Goal: Task Accomplishment & Management: Complete application form

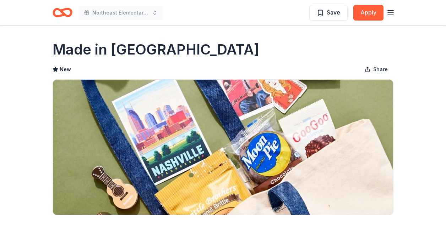
click at [62, 16] on icon "Home" at bounding box center [59, 12] width 11 height 7
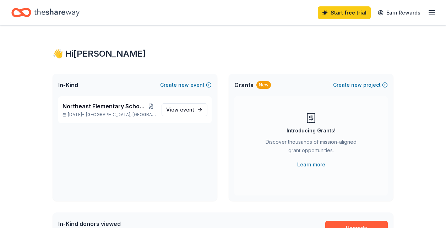
click at [434, 11] on line "button" at bounding box center [432, 11] width 6 height 0
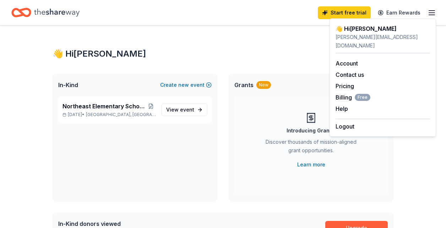
click at [72, 15] on icon "Home" at bounding box center [56, 12] width 45 height 15
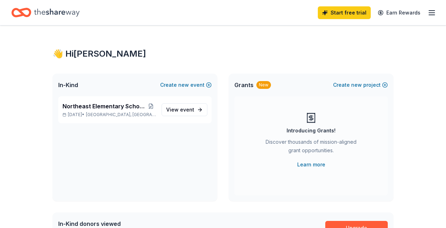
click at [253, 88] on div "Grants New" at bounding box center [252, 85] width 37 height 9
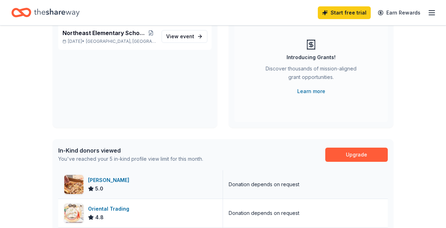
scroll to position [73, 0]
click at [348, 153] on link "Upgrade" at bounding box center [356, 155] width 62 height 14
click at [359, 154] on link "Upgrade" at bounding box center [356, 155] width 62 height 14
click at [361, 159] on link "Upgrade" at bounding box center [356, 155] width 62 height 14
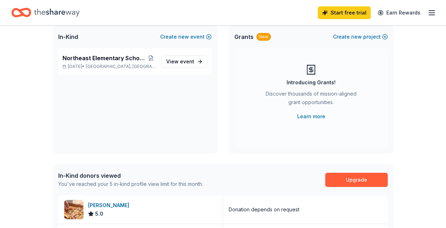
scroll to position [28, 0]
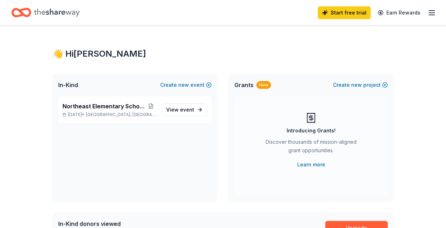
scroll to position [15, 0]
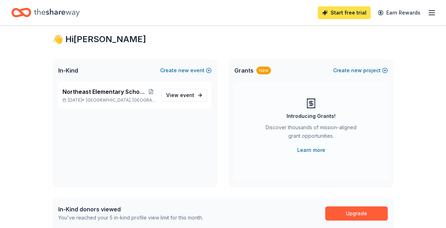
click at [342, 15] on link "Start free trial" at bounding box center [344, 12] width 53 height 13
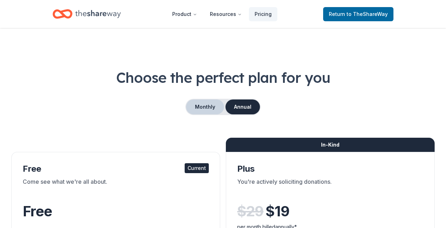
click at [207, 104] on button "Monthly" at bounding box center [205, 107] width 38 height 15
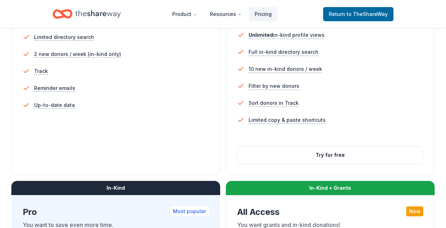
scroll to position [232, 0]
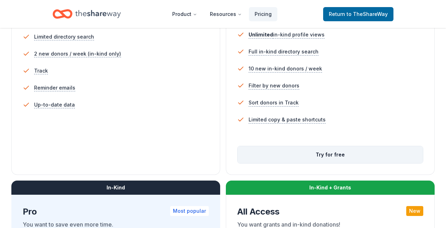
click at [299, 156] on button "Try for free" at bounding box center [329, 155] width 185 height 17
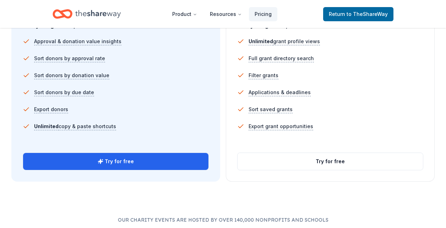
scroll to position [501, 0]
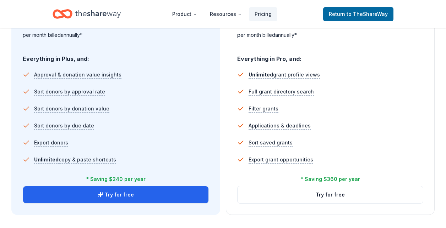
scroll to position [470, 0]
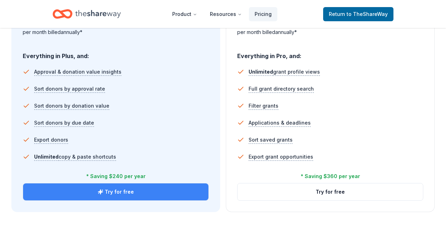
click at [110, 195] on button "Try for free" at bounding box center [115, 192] width 185 height 17
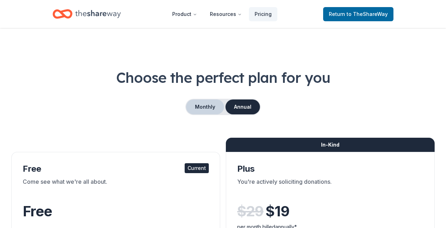
click at [207, 107] on button "Monthly" at bounding box center [205, 107] width 38 height 15
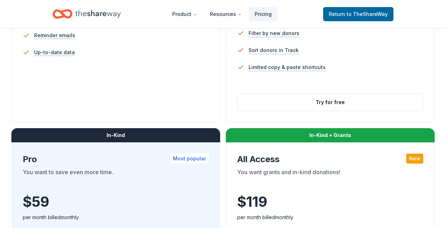
scroll to position [285, 0]
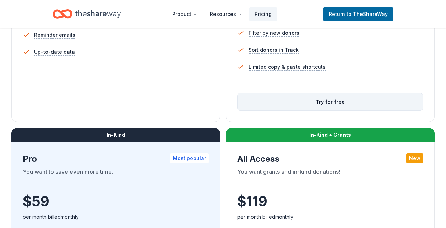
click at [331, 100] on button "Try for free" at bounding box center [329, 102] width 185 height 17
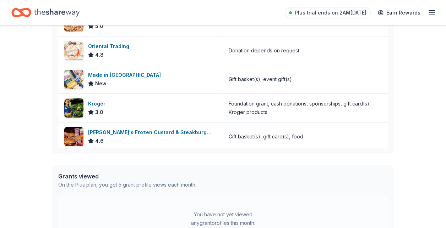
scroll to position [237, 0]
click at [109, 75] on div "Made in [GEOGRAPHIC_DATA]" at bounding box center [126, 75] width 76 height 9
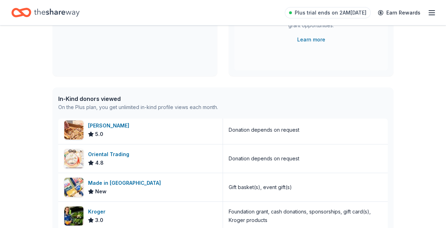
scroll to position [0, 0]
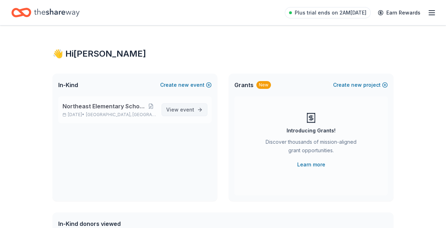
click at [184, 112] on span "event" at bounding box center [187, 110] width 14 height 6
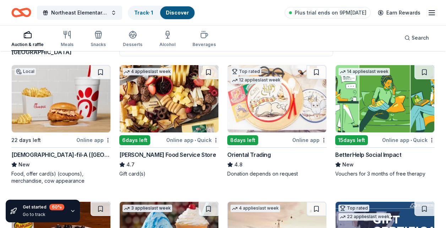
scroll to position [65, 0]
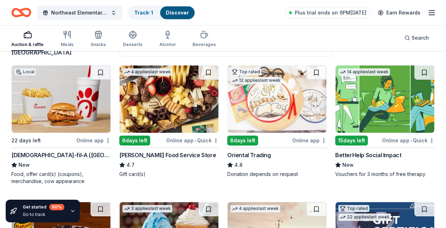
click at [70, 99] on img at bounding box center [61, 99] width 99 height 67
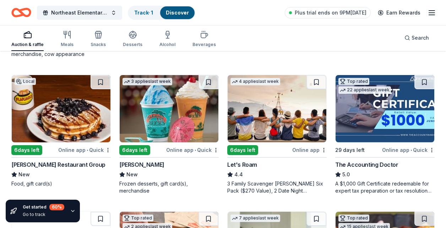
scroll to position [193, 0]
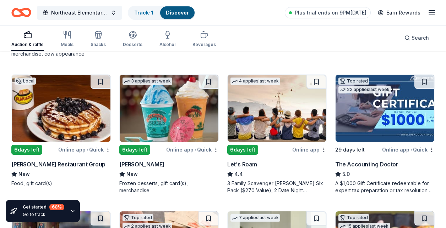
click at [186, 114] on img at bounding box center [169, 108] width 99 height 67
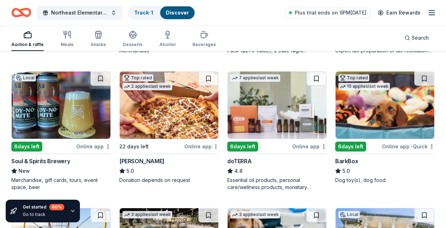
scroll to position [331, 0]
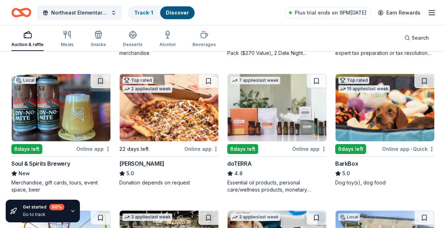
click at [357, 112] on img at bounding box center [384, 107] width 99 height 67
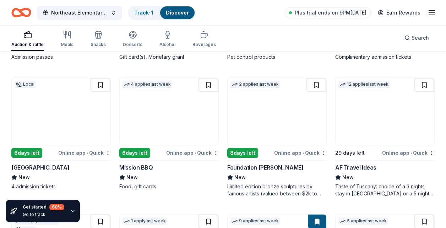
scroll to position [595, 0]
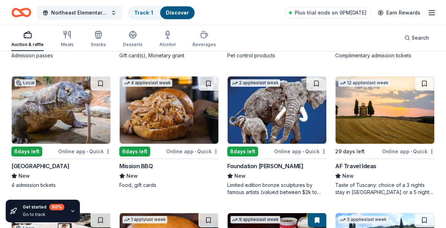
click at [49, 103] on img at bounding box center [61, 110] width 99 height 67
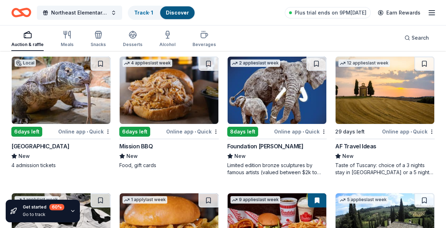
scroll to position [616, 0]
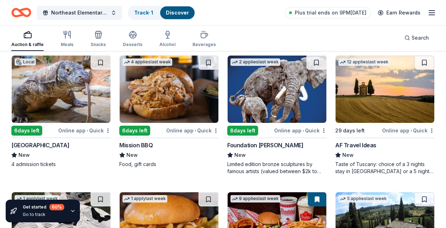
click at [176, 85] on img at bounding box center [169, 89] width 99 height 67
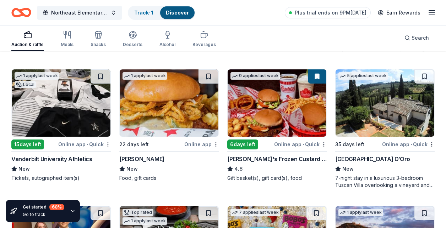
scroll to position [737, 0]
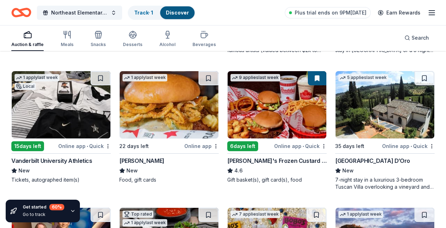
click at [67, 116] on img at bounding box center [61, 104] width 99 height 67
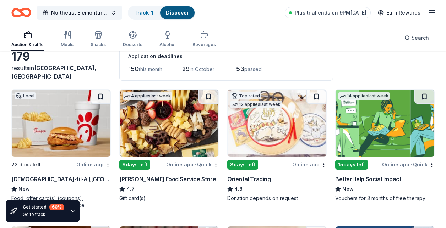
scroll to position [0, 0]
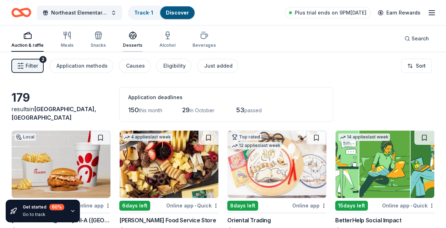
click at [123, 37] on div "button" at bounding box center [133, 35] width 20 height 9
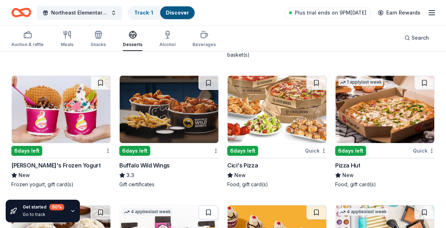
scroll to position [603, 0]
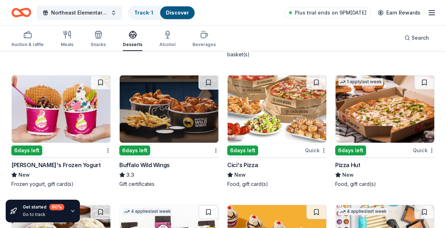
click at [381, 106] on img at bounding box center [384, 109] width 99 height 67
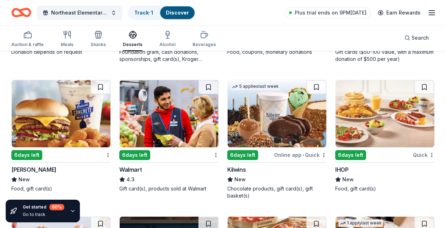
scroll to position [461, 0]
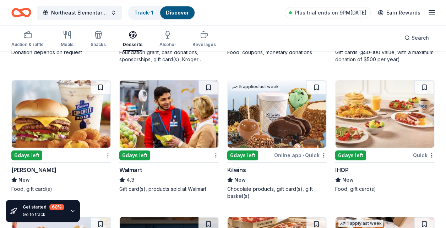
click at [375, 115] on img at bounding box center [384, 114] width 99 height 67
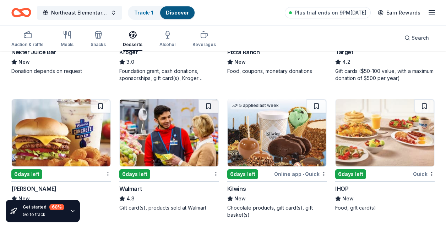
scroll to position [442, 0]
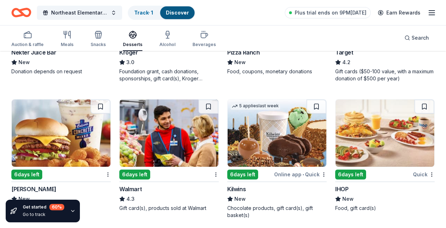
click at [163, 138] on img at bounding box center [169, 133] width 99 height 67
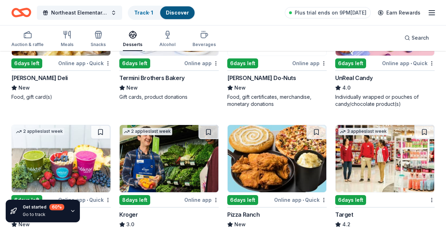
scroll to position [266, 0]
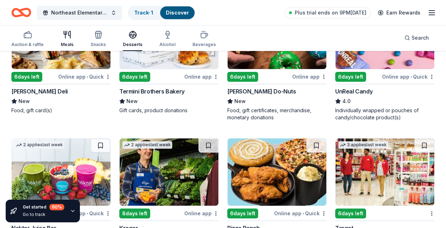
click at [64, 38] on icon "button" at bounding box center [67, 35] width 9 height 9
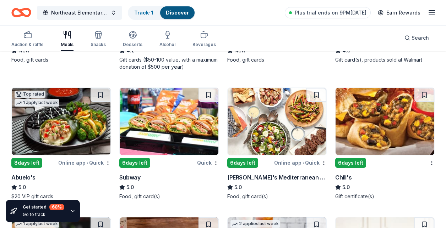
scroll to position [454, 0]
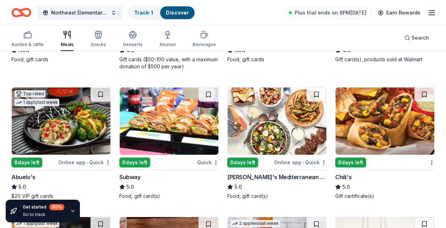
click at [173, 122] on img at bounding box center [169, 121] width 99 height 67
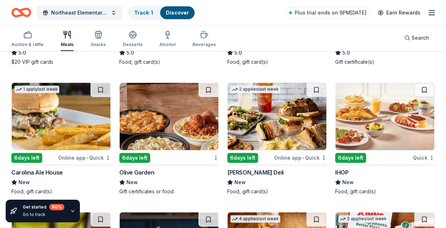
scroll to position [592, 0]
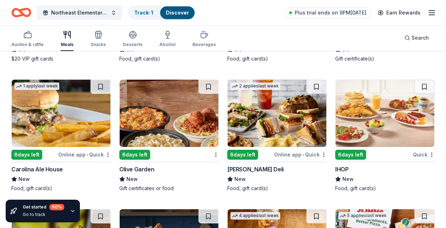
click at [160, 119] on img at bounding box center [169, 113] width 99 height 67
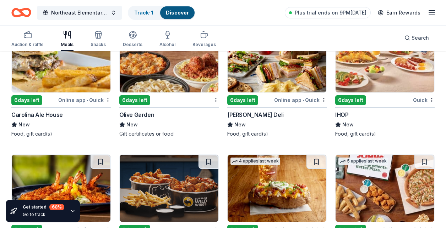
scroll to position [622, 0]
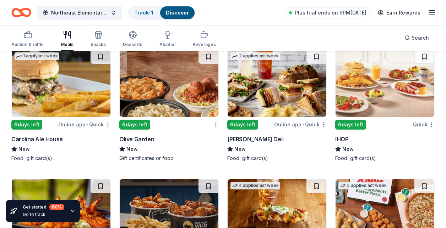
click at [259, 94] on img at bounding box center [276, 83] width 99 height 67
click at [269, 75] on img at bounding box center [276, 83] width 99 height 67
click at [200, 37] on icon "button" at bounding box center [204, 35] width 9 height 9
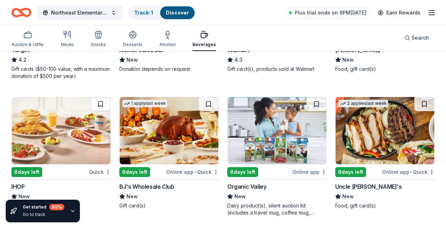
scroll to position [435, 0]
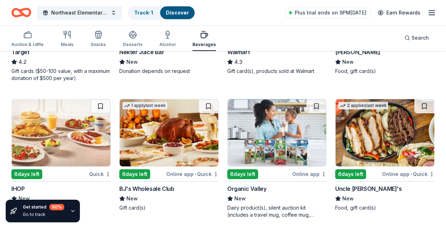
click at [270, 142] on img at bounding box center [276, 132] width 99 height 67
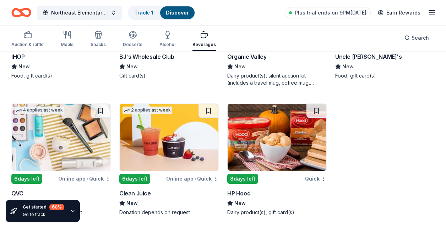
scroll to position [570, 0]
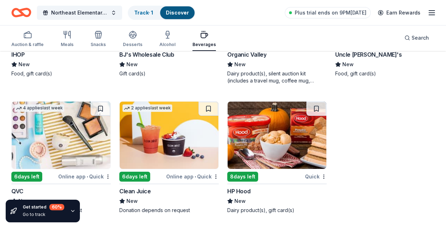
click at [48, 142] on img at bounding box center [61, 135] width 99 height 67
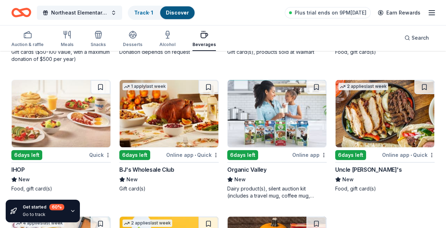
scroll to position [454, 0]
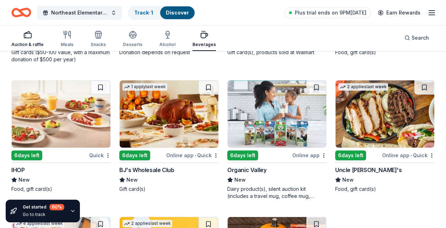
click at [20, 37] on div "button" at bounding box center [27, 35] width 32 height 9
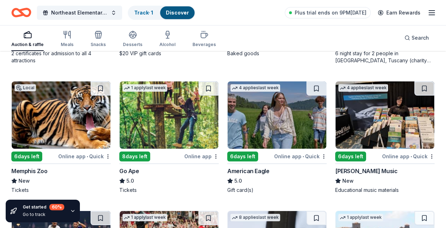
scroll to position [1002, 0]
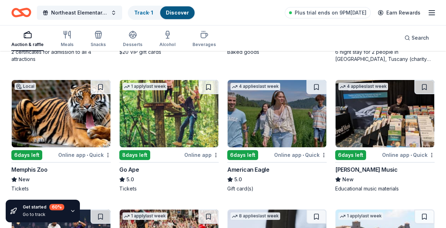
click at [363, 129] on img at bounding box center [384, 113] width 99 height 67
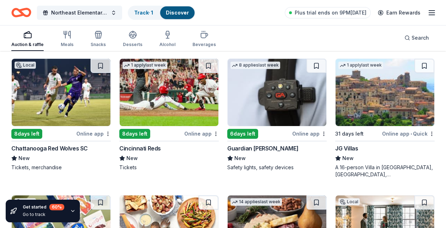
scroll to position [1154, 0]
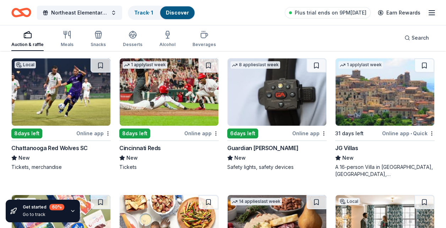
click at [254, 96] on img at bounding box center [276, 92] width 99 height 67
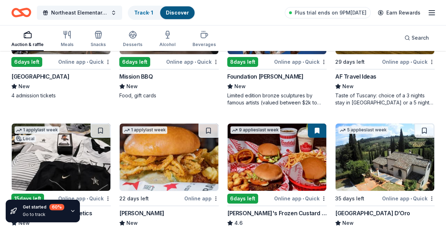
scroll to position [656, 0]
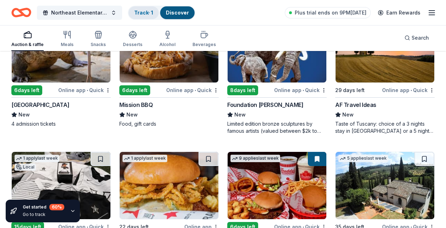
click at [147, 10] on link "Track · 1" at bounding box center [143, 13] width 19 height 6
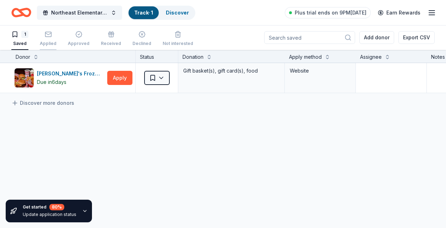
click at [46, 40] on div "Applied" at bounding box center [48, 39] width 17 height 16
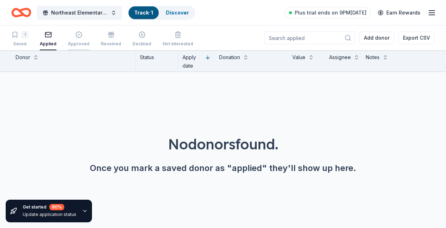
click at [76, 39] on div "Approved" at bounding box center [79, 39] width 22 height 16
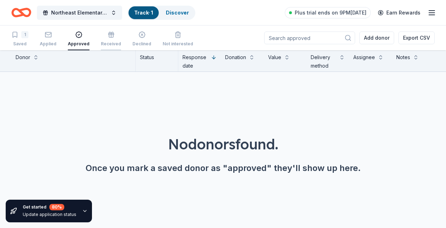
click at [101, 40] on div "Received" at bounding box center [111, 39] width 20 height 16
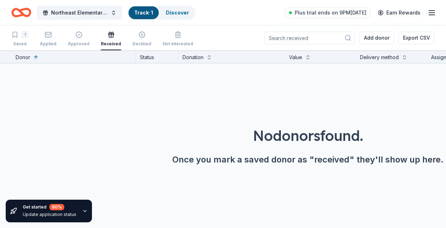
click at [25, 14] on icon "Home" at bounding box center [21, 12] width 20 height 17
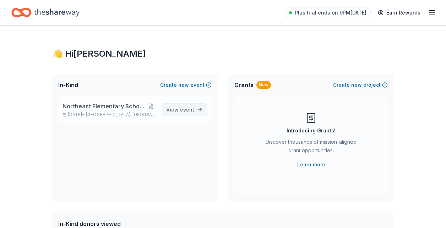
click at [185, 112] on span "event" at bounding box center [187, 110] width 14 height 6
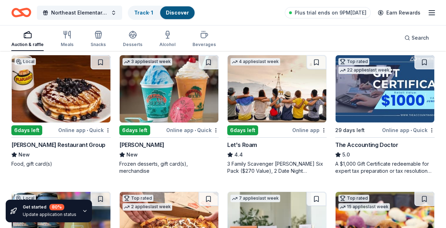
scroll to position [212, 0]
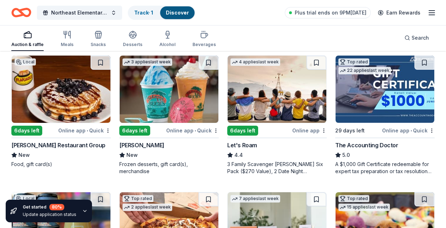
click at [279, 100] on img at bounding box center [276, 89] width 99 height 67
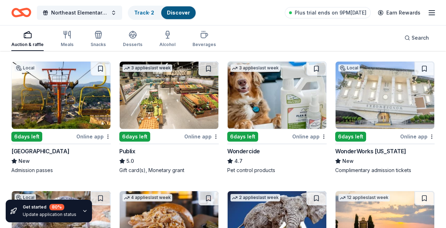
scroll to position [480, 0]
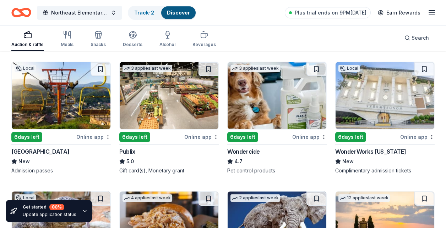
click at [65, 94] on img at bounding box center [61, 95] width 99 height 67
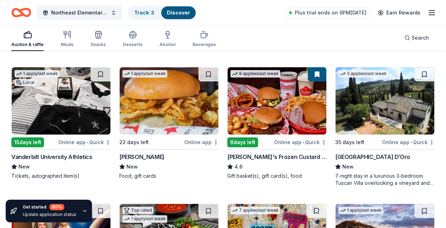
scroll to position [740, 0]
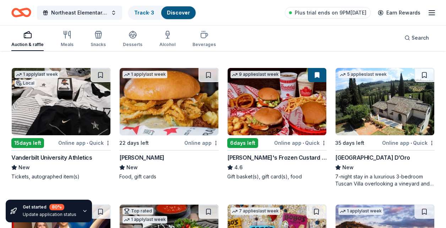
click at [169, 113] on img at bounding box center [169, 101] width 99 height 67
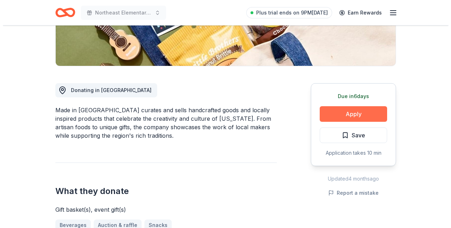
scroll to position [151, 0]
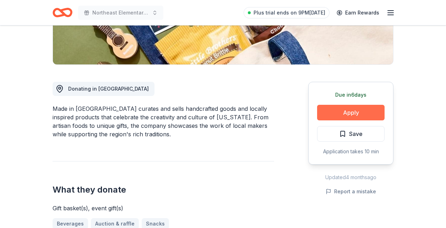
click at [348, 112] on button "Apply" at bounding box center [350, 113] width 67 height 16
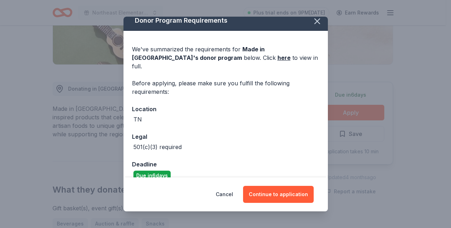
scroll to position [9, 0]
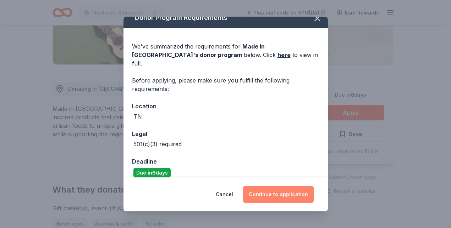
click at [271, 195] on button "Continue to application" at bounding box center [278, 194] width 71 height 17
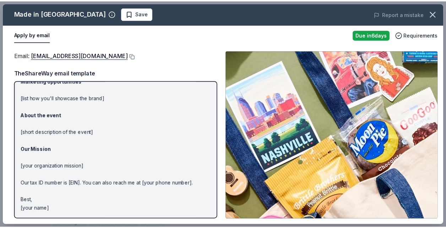
scroll to position [0, 0]
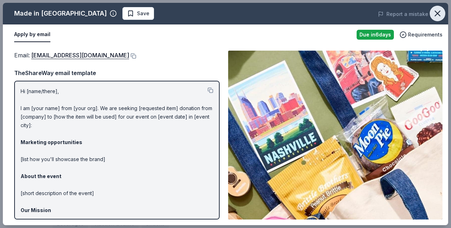
click at [436, 11] on icon "button" at bounding box center [437, 14] width 10 height 10
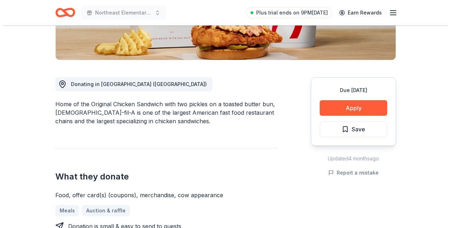
scroll to position [176, 0]
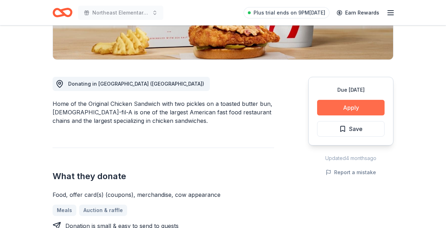
click at [345, 100] on button "Apply" at bounding box center [350, 108] width 67 height 16
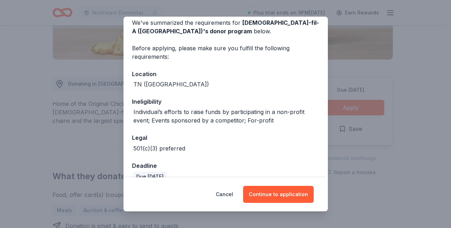
scroll to position [32, 0]
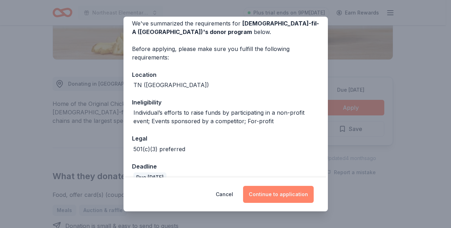
click at [289, 199] on button "Continue to application" at bounding box center [278, 194] width 71 height 17
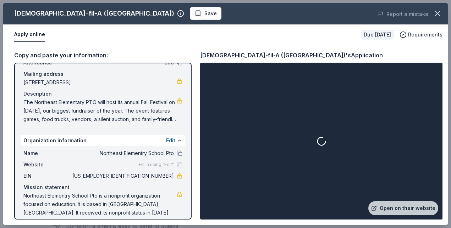
scroll to position [54, 0]
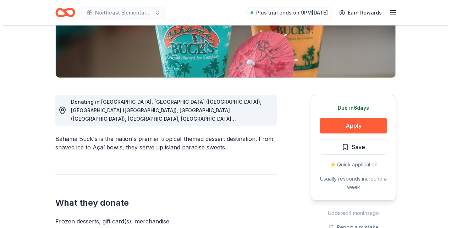
scroll to position [148, 0]
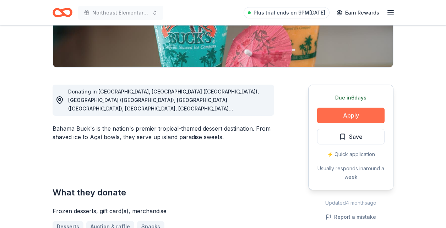
click at [351, 120] on button "Apply" at bounding box center [350, 116] width 67 height 16
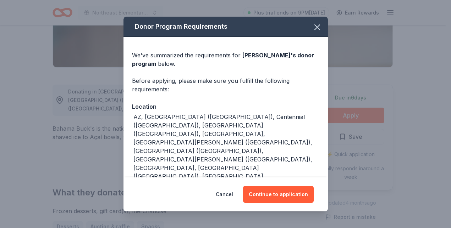
scroll to position [8, 0]
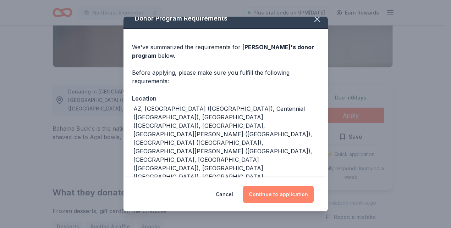
click at [288, 196] on button "Continue to application" at bounding box center [278, 194] width 71 height 17
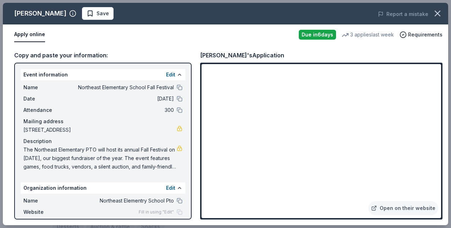
scroll to position [54, 0]
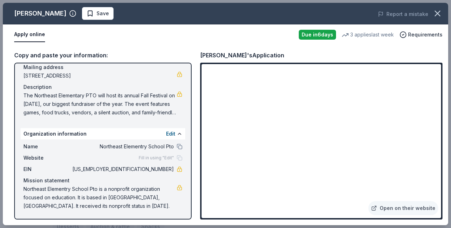
click at [25, 95] on span "The Northeast Elementary PTO will host its annual Fall Festival on [DATE], our …" at bounding box center [99, 105] width 153 height 26
click at [26, 96] on span "The Northeast Elementary PTO will host its annual Fall Festival on November 7, …" at bounding box center [99, 105] width 153 height 26
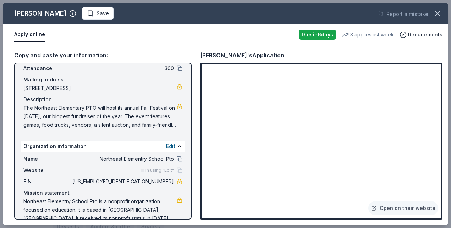
scroll to position [44, 0]
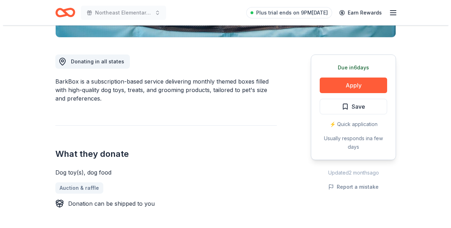
scroll to position [178, 0]
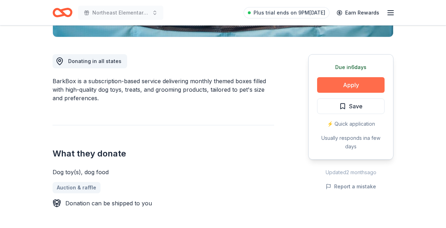
click at [346, 89] on button "Apply" at bounding box center [350, 85] width 67 height 16
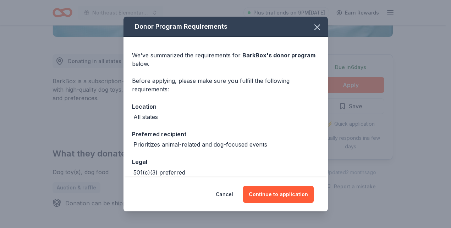
scroll to position [37, 0]
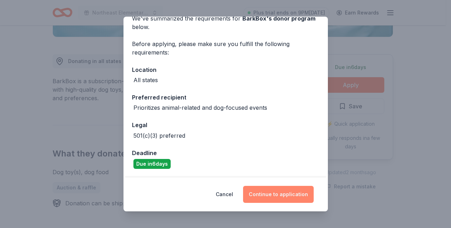
click at [280, 195] on button "Continue to application" at bounding box center [278, 194] width 71 height 17
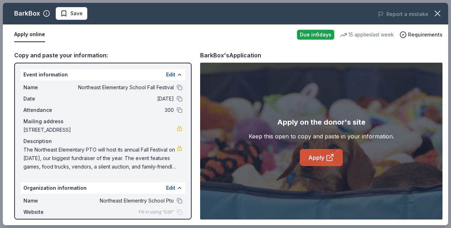
click at [315, 160] on link "Apply" at bounding box center [321, 157] width 43 height 17
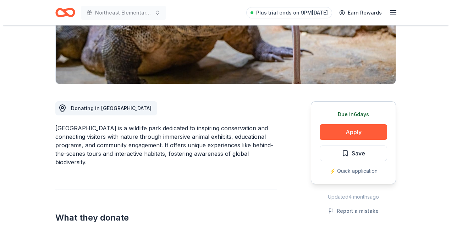
scroll to position [132, 0]
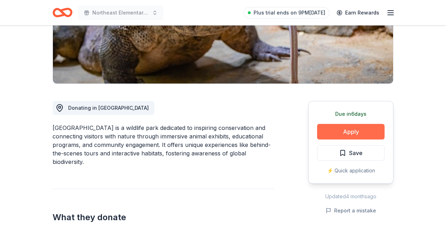
click at [330, 136] on button "Apply" at bounding box center [350, 132] width 67 height 16
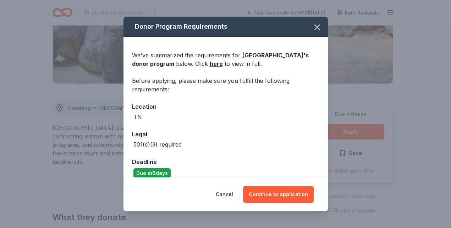
scroll to position [9, 0]
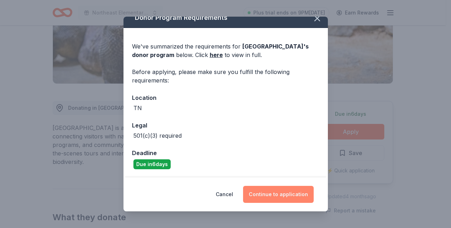
click at [264, 196] on button "Continue to application" at bounding box center [278, 194] width 71 height 17
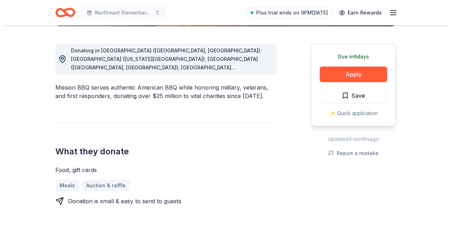
scroll to position [189, 0]
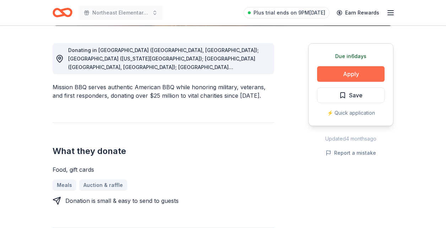
click at [334, 73] on button "Apply" at bounding box center [350, 74] width 67 height 16
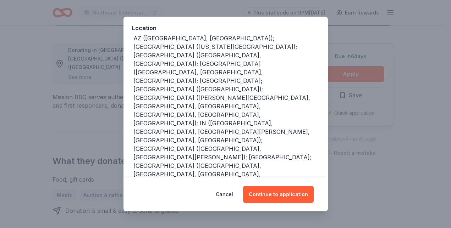
scroll to position [111, 0]
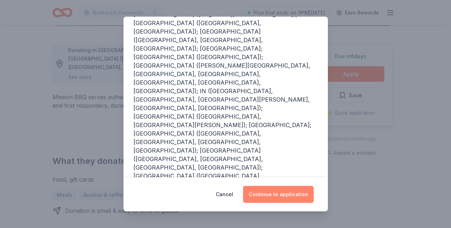
click at [280, 193] on button "Continue to application" at bounding box center [278, 194] width 71 height 17
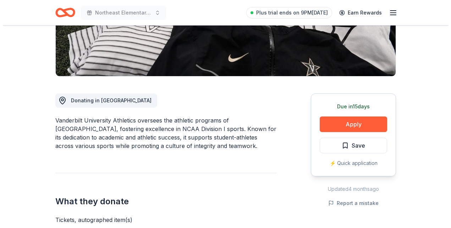
scroll to position [136, 0]
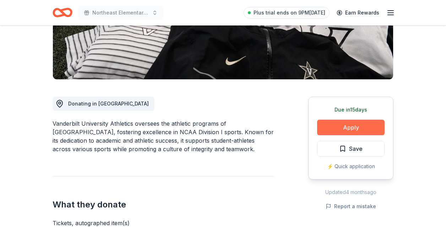
click at [327, 132] on button "Apply" at bounding box center [350, 128] width 67 height 16
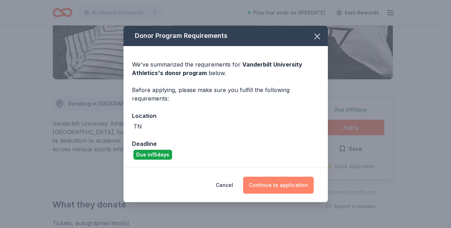
click at [276, 191] on button "Continue to application" at bounding box center [278, 185] width 71 height 17
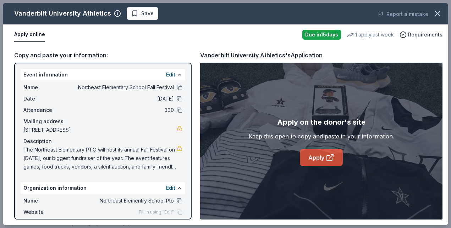
click at [318, 157] on link "Apply" at bounding box center [321, 157] width 43 height 17
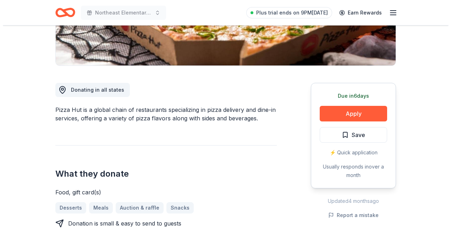
scroll to position [150, 0]
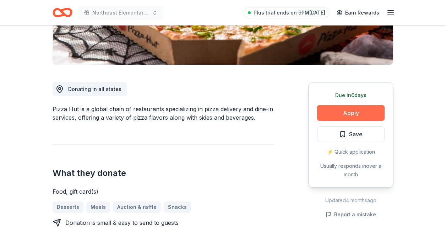
click at [360, 108] on button "Apply" at bounding box center [350, 113] width 67 height 16
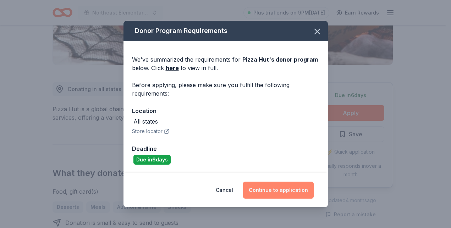
click at [263, 190] on button "Continue to application" at bounding box center [278, 190] width 71 height 17
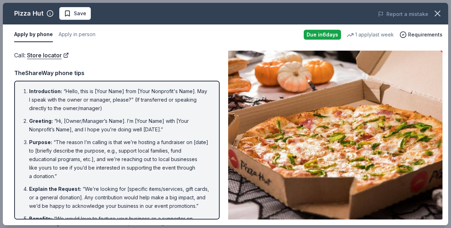
scroll to position [153, 0]
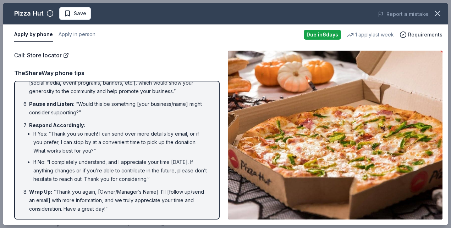
click at [333, 155] on img at bounding box center [335, 135] width 214 height 169
click at [343, 125] on img at bounding box center [335, 135] width 214 height 169
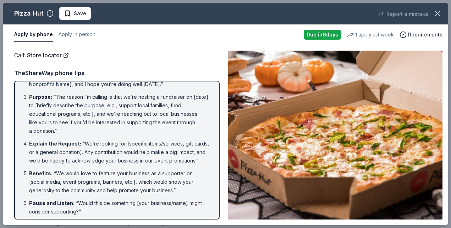
scroll to position [46, 0]
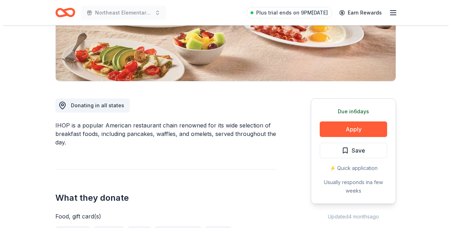
scroll to position [134, 0]
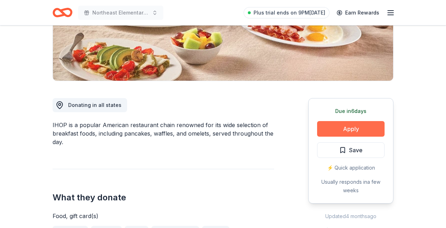
click at [341, 129] on button "Apply" at bounding box center [350, 129] width 67 height 16
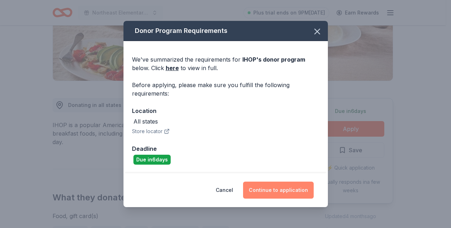
click at [279, 191] on button "Continue to application" at bounding box center [278, 190] width 71 height 17
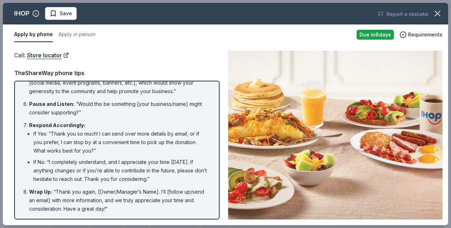
scroll to position [0, 0]
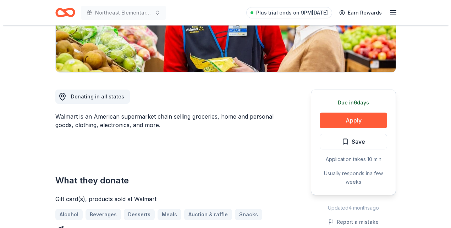
scroll to position [143, 0]
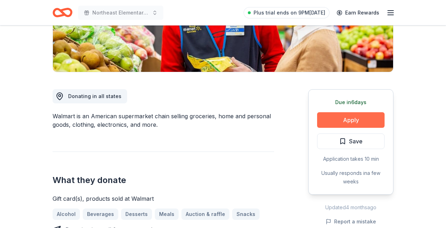
click at [344, 120] on button "Apply" at bounding box center [350, 120] width 67 height 16
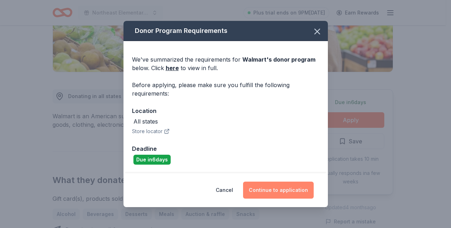
click at [276, 191] on button "Continue to application" at bounding box center [278, 190] width 71 height 17
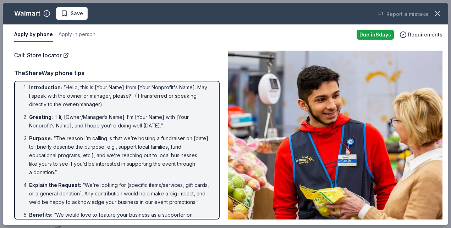
scroll to position [0, 0]
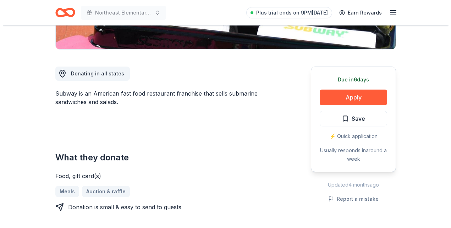
scroll to position [182, 0]
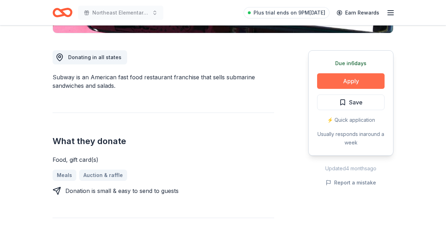
click at [332, 83] on button "Apply" at bounding box center [350, 81] width 67 height 16
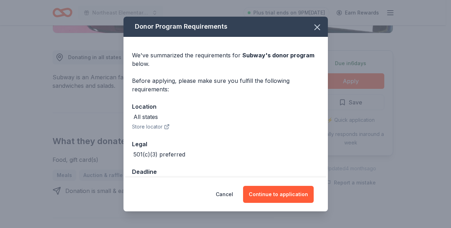
scroll to position [19, 0]
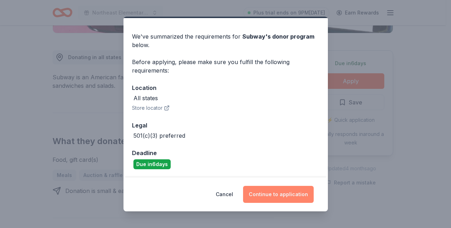
click at [269, 193] on button "Continue to application" at bounding box center [278, 194] width 71 height 17
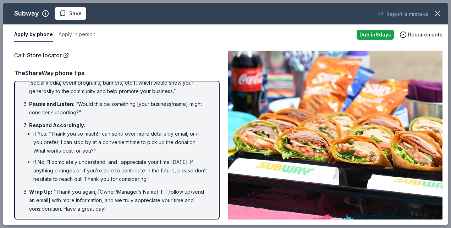
scroll to position [0, 0]
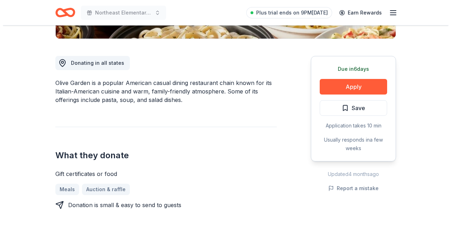
scroll to position [177, 0]
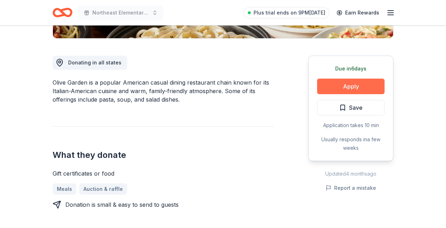
click at [351, 87] on button "Apply" at bounding box center [350, 87] width 67 height 16
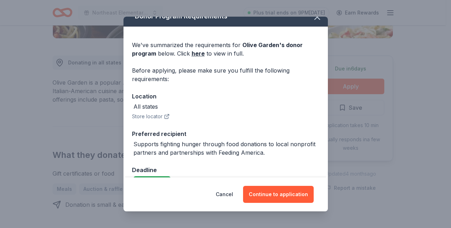
scroll to position [27, 0]
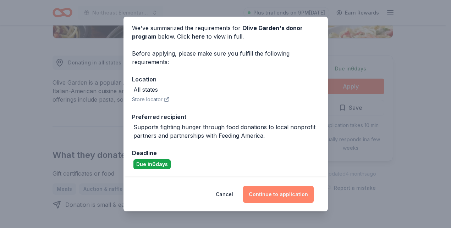
click at [280, 194] on button "Continue to application" at bounding box center [278, 194] width 71 height 17
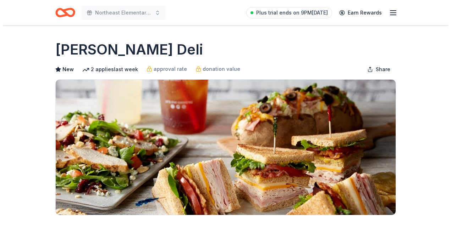
scroll to position [148, 0]
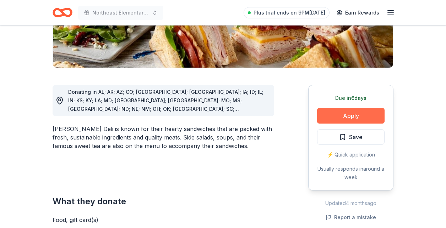
click at [337, 115] on button "Apply" at bounding box center [350, 116] width 67 height 16
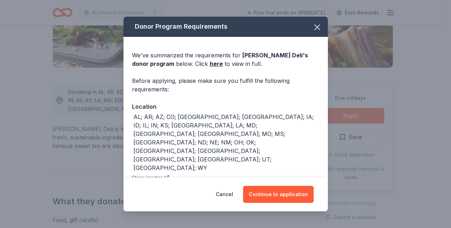
scroll to position [27, 0]
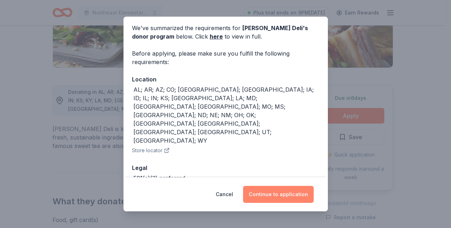
click at [267, 199] on button "Continue to application" at bounding box center [278, 194] width 71 height 17
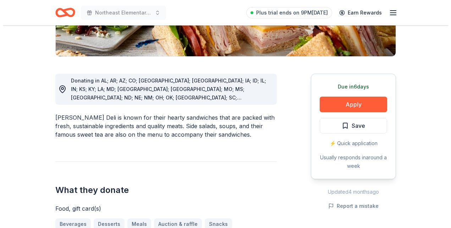
scroll to position [169, 0]
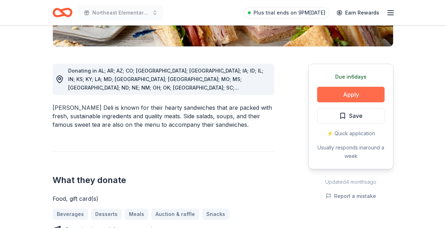
click at [342, 89] on button "Apply" at bounding box center [350, 95] width 67 height 16
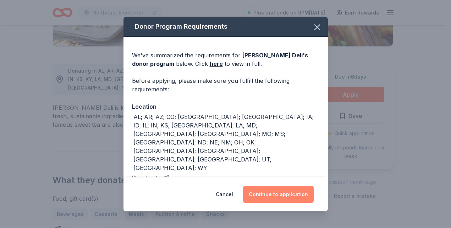
click at [271, 195] on button "Continue to application" at bounding box center [278, 194] width 71 height 17
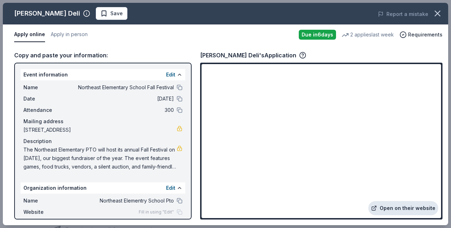
click at [389, 205] on link "Open on their website" at bounding box center [403, 209] width 70 height 14
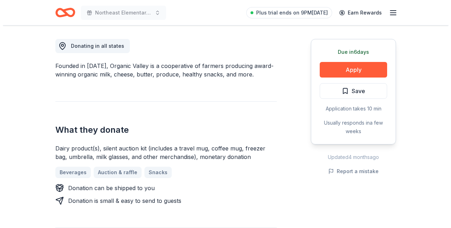
scroll to position [193, 0]
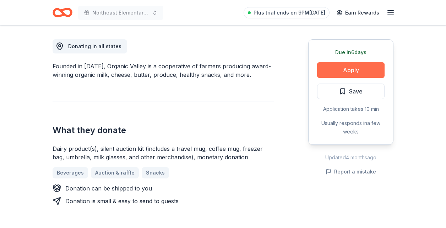
click at [332, 73] on button "Apply" at bounding box center [350, 70] width 67 height 16
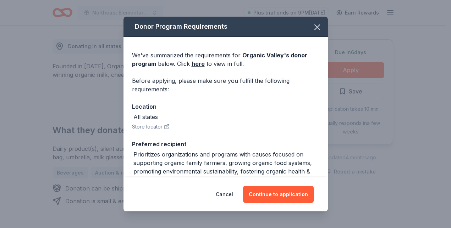
scroll to position [72, 0]
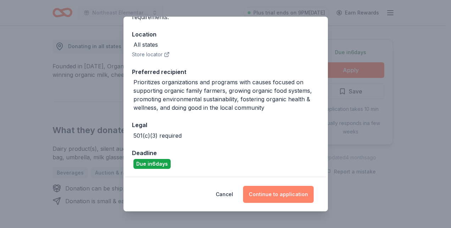
click at [268, 192] on button "Continue to application" at bounding box center [278, 194] width 71 height 17
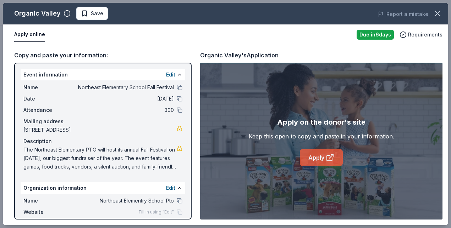
click at [332, 160] on icon at bounding box center [329, 158] width 5 height 5
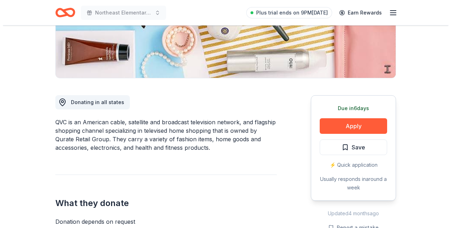
scroll to position [138, 0]
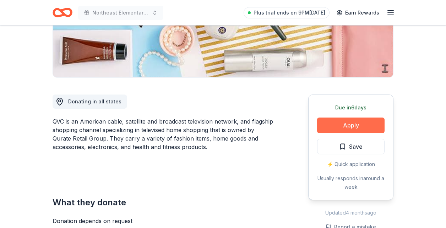
click at [346, 122] on button "Apply" at bounding box center [350, 126] width 67 height 16
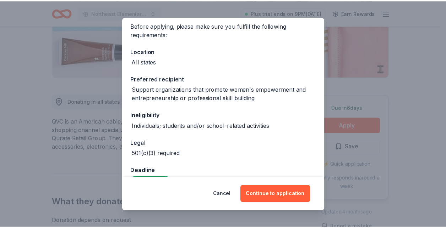
scroll to position [73, 0]
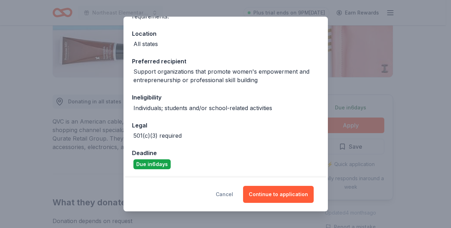
click at [228, 193] on button "Cancel" at bounding box center [224, 194] width 17 height 17
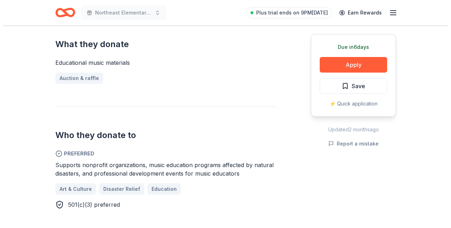
scroll to position [287, 0]
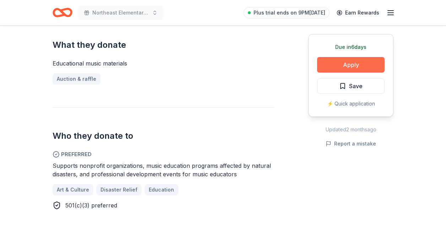
click at [343, 66] on button "Apply" at bounding box center [350, 65] width 67 height 16
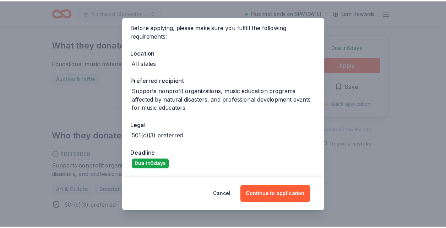
scroll to position [0, 0]
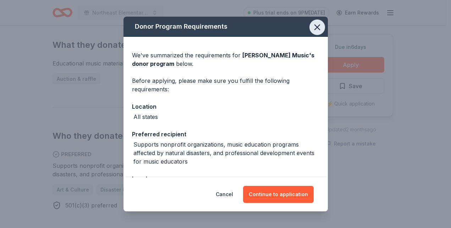
click at [309, 31] on button "button" at bounding box center [317, 28] width 16 height 16
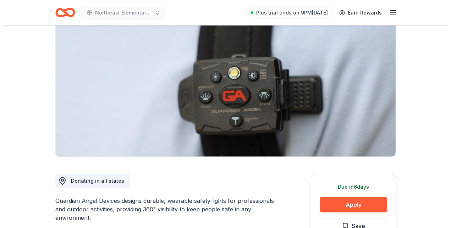
scroll to position [56, 0]
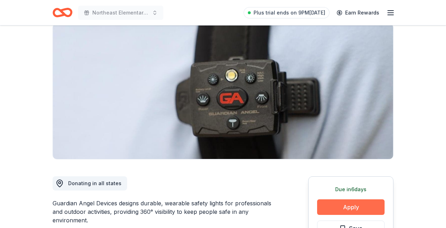
click at [328, 207] on button "Apply" at bounding box center [350, 208] width 67 height 16
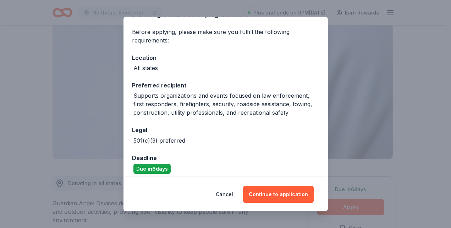
scroll to position [54, 0]
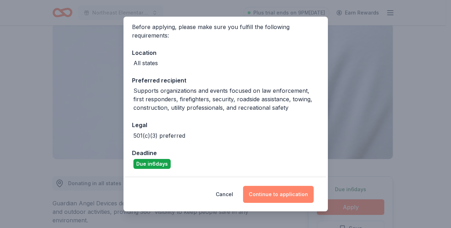
click at [276, 193] on button "Continue to application" at bounding box center [278, 194] width 71 height 17
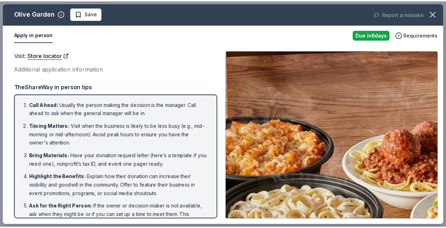
scroll to position [177, 0]
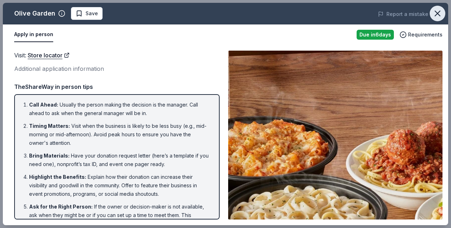
click at [435, 17] on icon "button" at bounding box center [437, 14] width 10 height 10
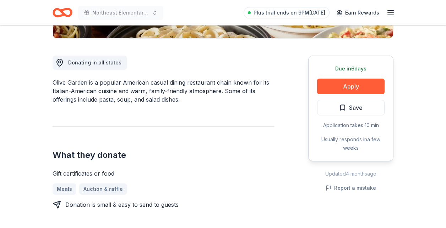
scroll to position [0, 0]
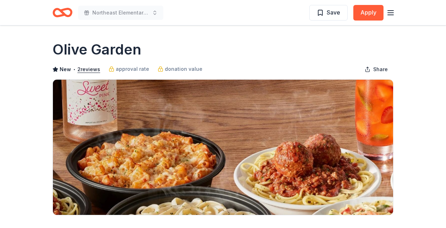
click at [61, 14] on icon "Home" at bounding box center [63, 12] width 20 height 17
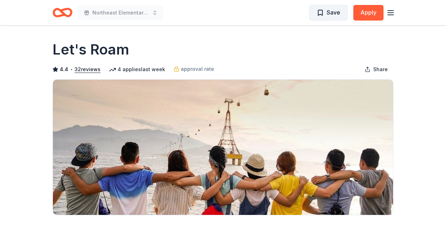
click at [325, 6] on button "Save" at bounding box center [328, 13] width 38 height 16
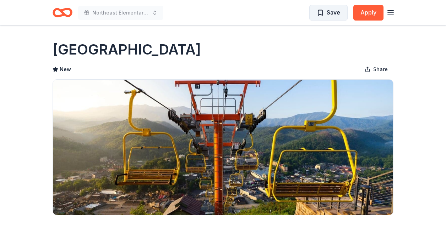
click at [333, 12] on span "Save" at bounding box center [332, 12] width 13 height 9
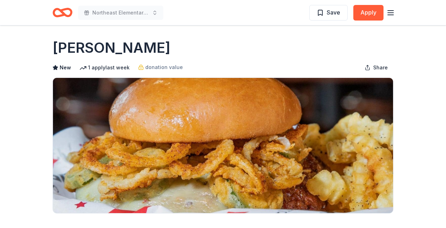
scroll to position [1, 0]
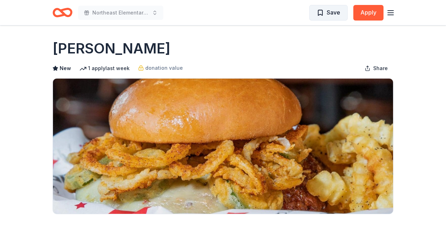
click at [325, 14] on span "Save" at bounding box center [327, 12] width 23 height 9
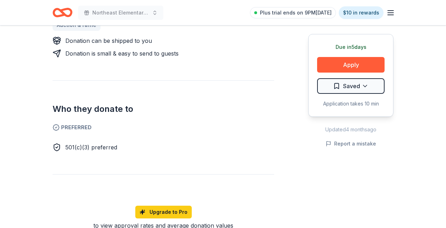
scroll to position [360, 0]
